Goal: Find specific page/section: Find specific page/section

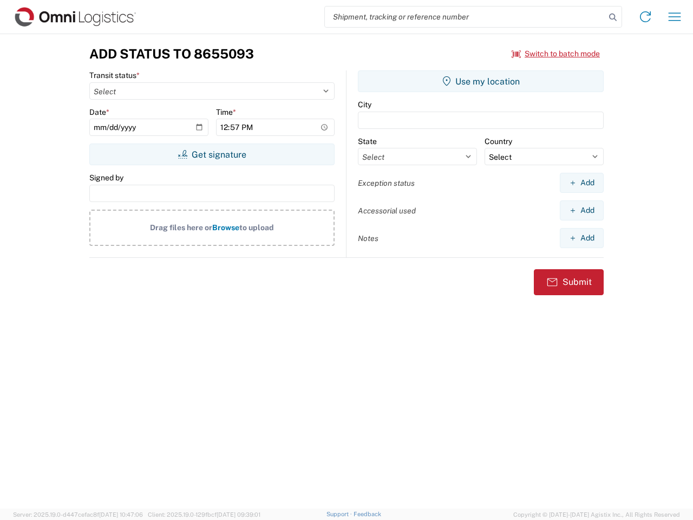
click at [465, 17] on input "search" at bounding box center [465, 16] width 280 height 21
click at [613, 17] on icon at bounding box center [612, 17] width 15 height 15
click at [645, 17] on icon at bounding box center [645, 16] width 17 height 17
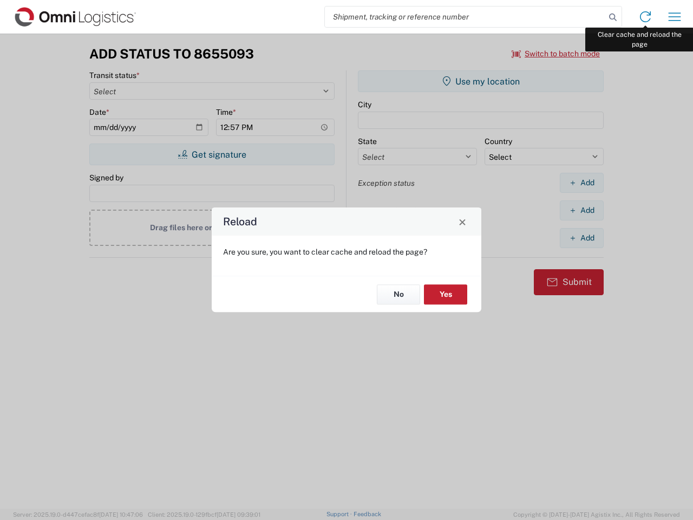
click at [675, 17] on div "Reload Are you sure, you want to clear cache and reload the page? No Yes" at bounding box center [346, 260] width 693 height 520
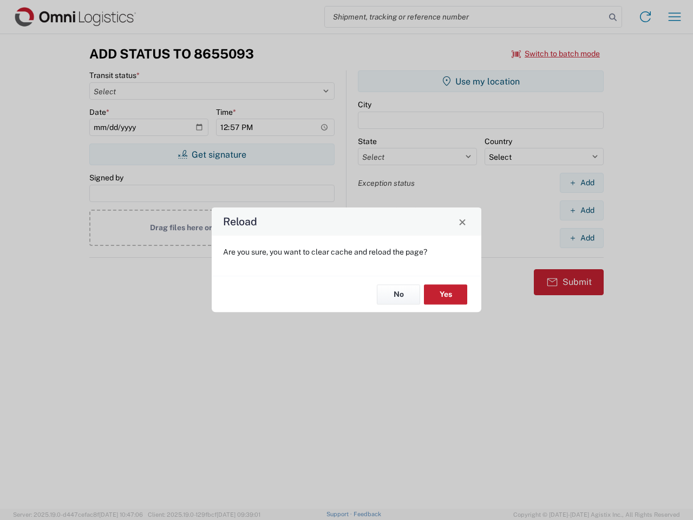
click at [556, 54] on div "Reload Are you sure, you want to clear cache and reload the page? No Yes" at bounding box center [346, 260] width 693 height 520
click at [212, 154] on div "Reload Are you sure, you want to clear cache and reload the page? No Yes" at bounding box center [346, 260] width 693 height 520
click at [481, 81] on div "Reload Are you sure, you want to clear cache and reload the page? No Yes" at bounding box center [346, 260] width 693 height 520
click at [581, 182] on div "Reload Are you sure, you want to clear cache and reload the page? No Yes" at bounding box center [346, 260] width 693 height 520
click at [581, 210] on div "Reload Are you sure, you want to clear cache and reload the page? No Yes" at bounding box center [346, 260] width 693 height 520
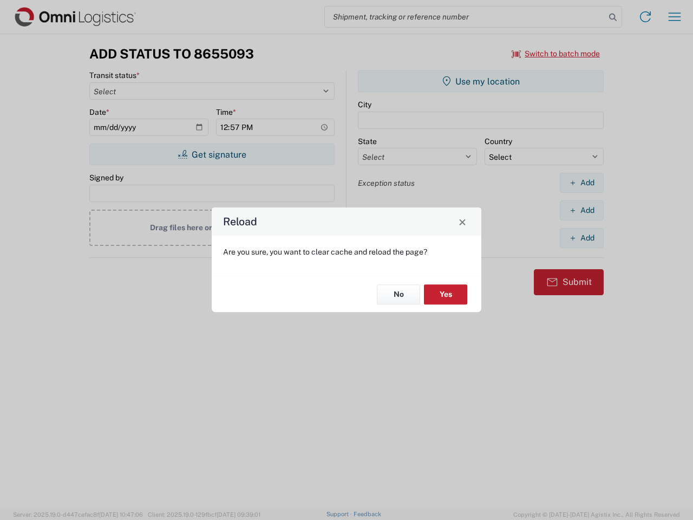
click at [581, 238] on div "Reload Are you sure, you want to clear cache and reload the page? No Yes" at bounding box center [346, 260] width 693 height 520
